Goal: Task Accomplishment & Management: Use online tool/utility

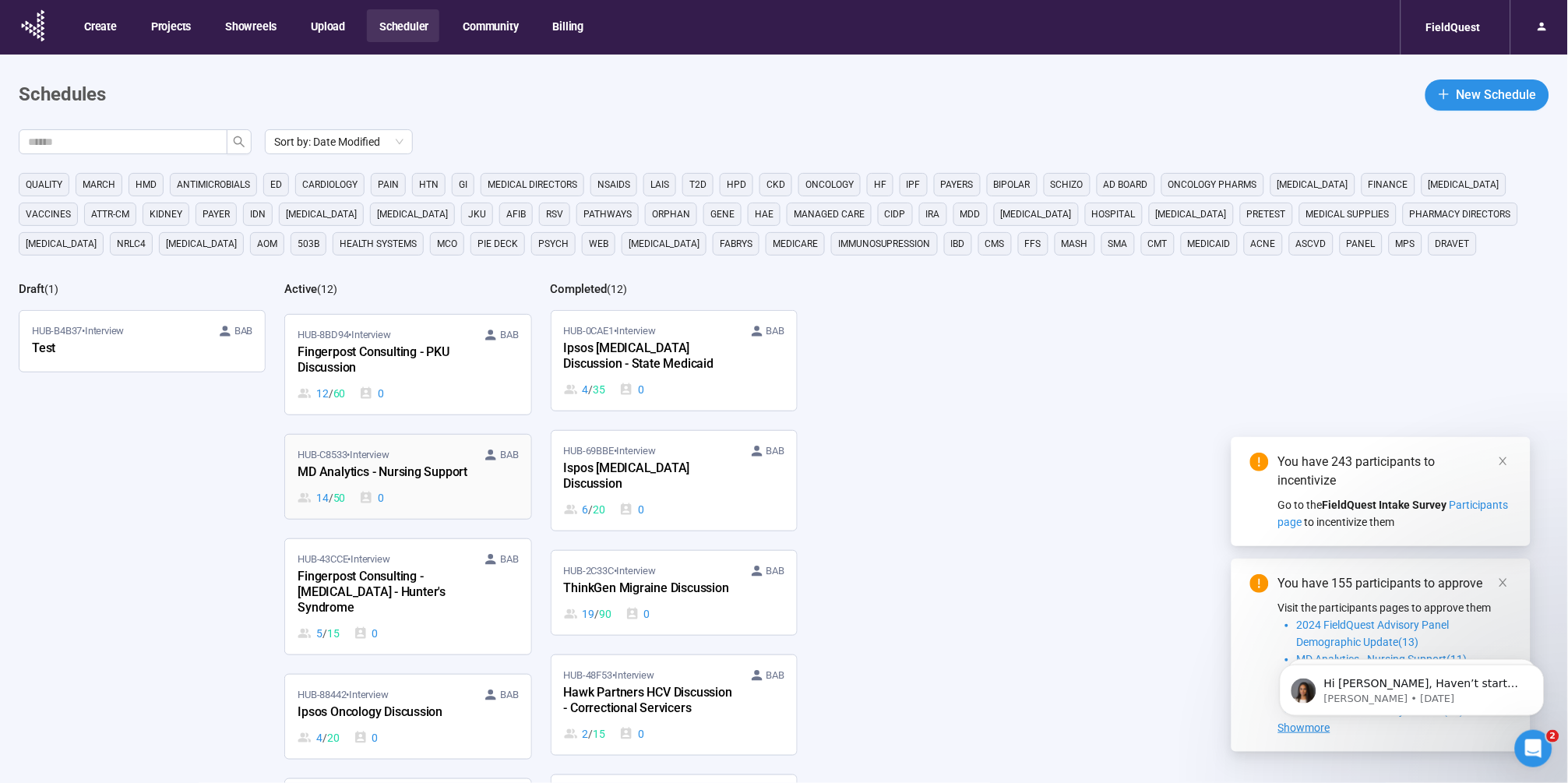
click at [363, 469] on div "HUB-C8533 • Interview BAB MD Analytics - Nursing Support 14 / 50 0" at bounding box center [408, 477] width 220 height 59
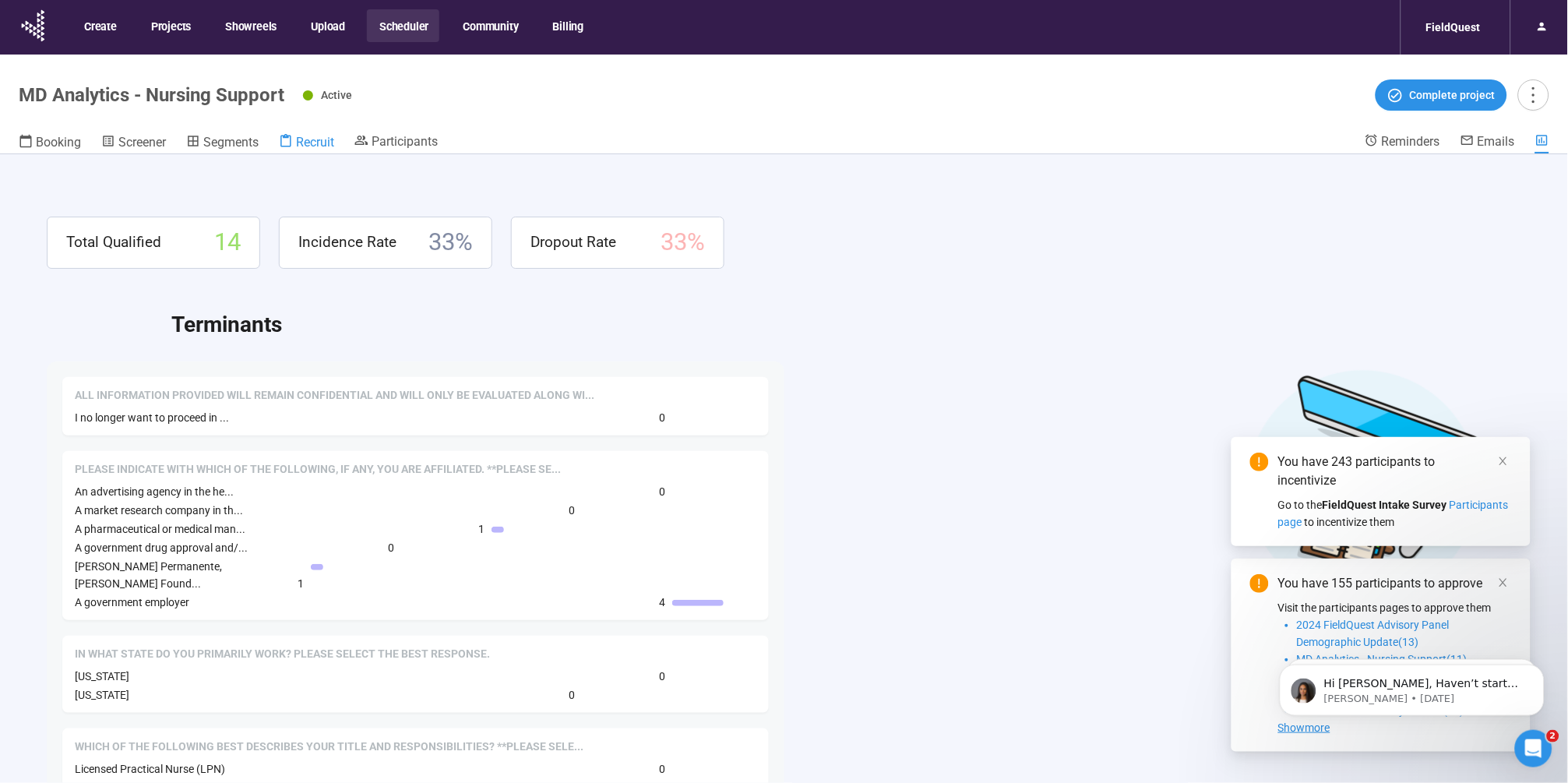
click at [314, 141] on span "Recruit" at bounding box center [314, 142] width 38 height 14
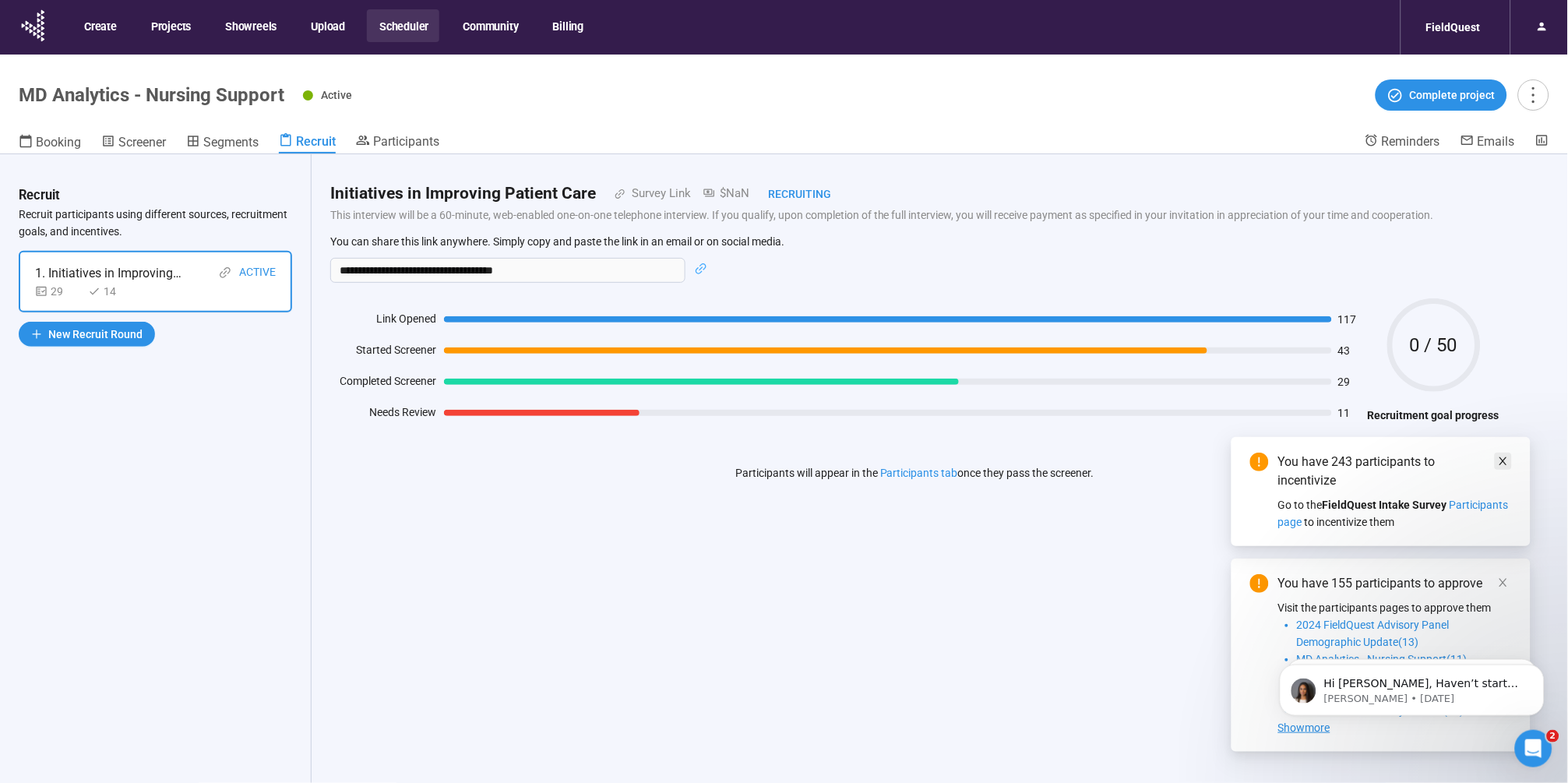
click at [1500, 460] on icon "close" at bounding box center [1504, 461] width 11 height 11
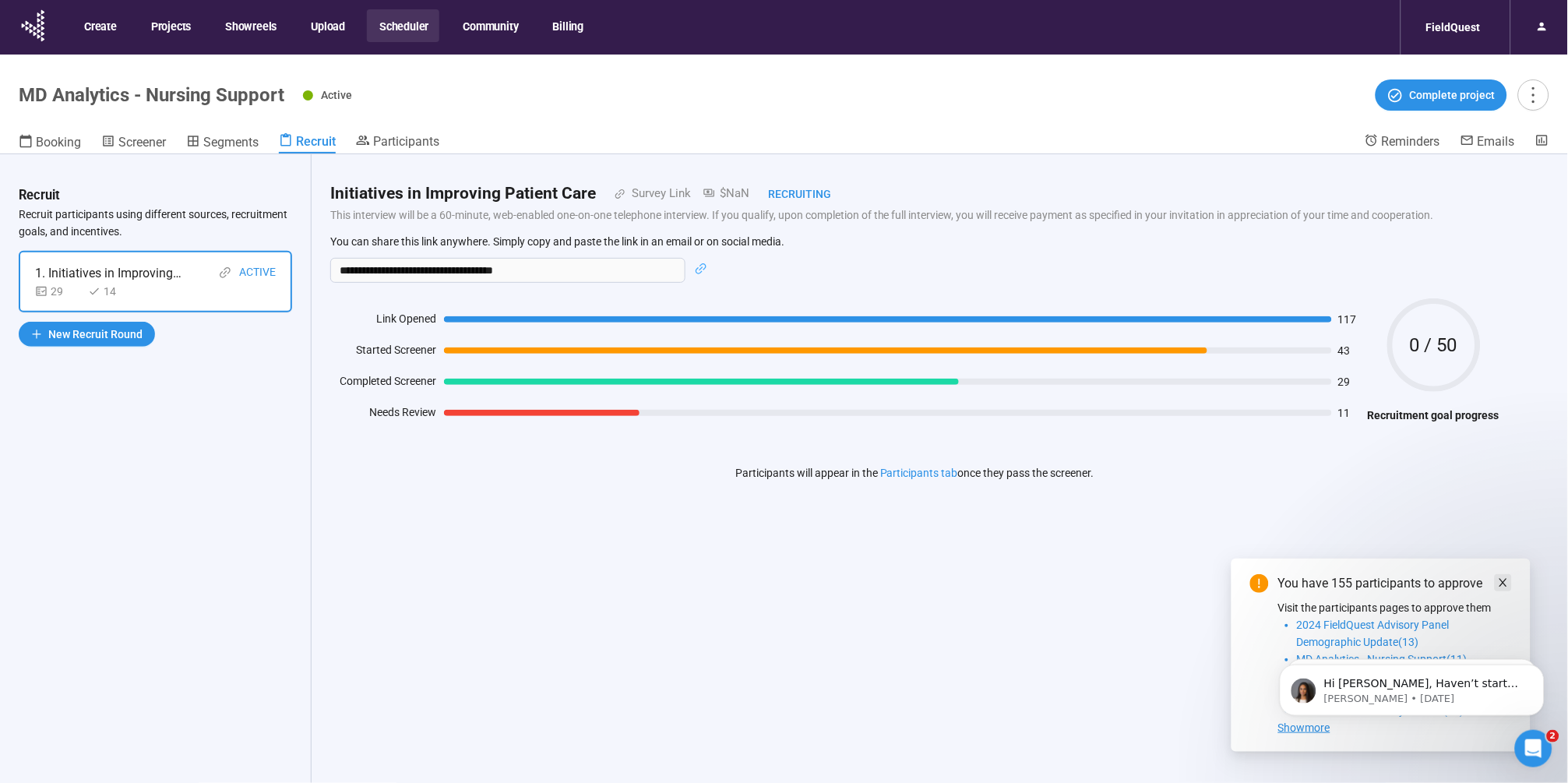
click at [1506, 577] on icon "close" at bounding box center [1504, 583] width 11 height 11
